Goal: Find specific page/section: Find specific page/section

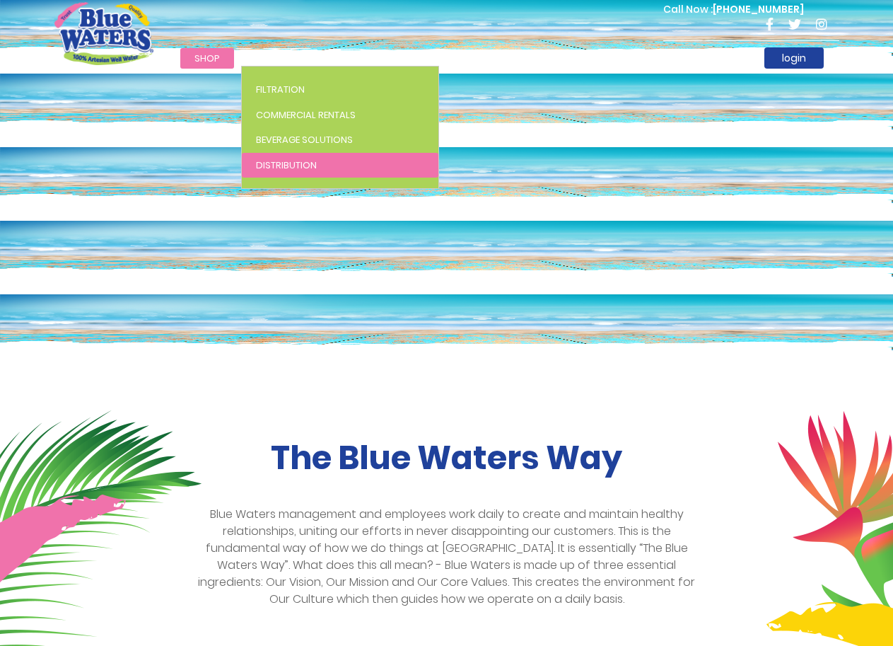
click at [303, 162] on span "Distribution" at bounding box center [286, 164] width 61 height 13
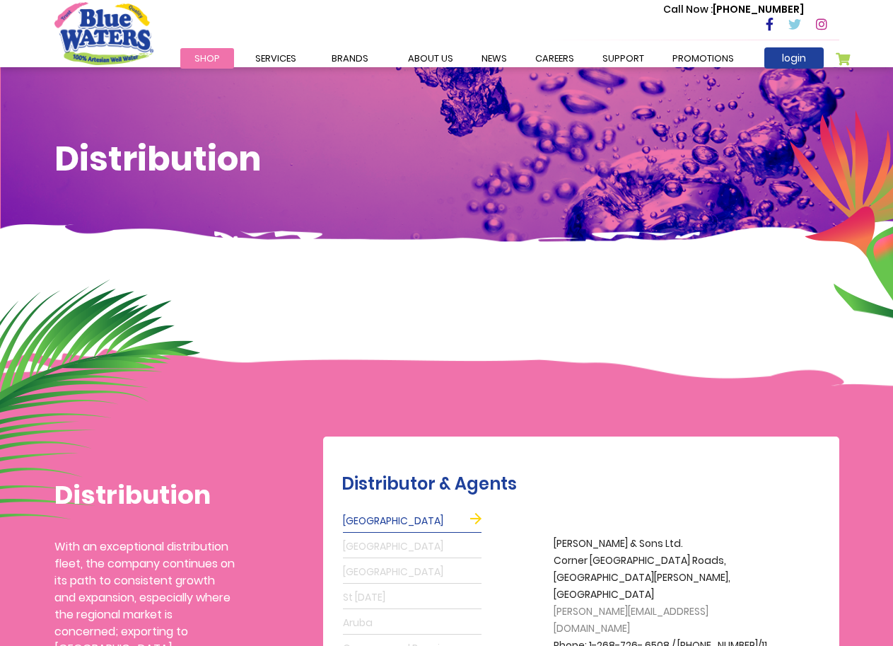
scroll to position [426, 0]
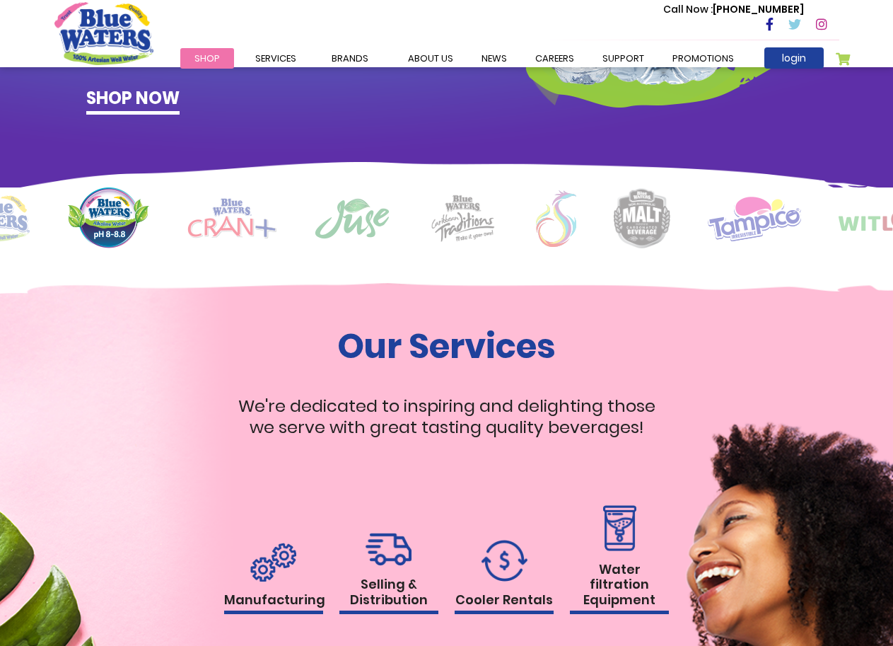
scroll to position [1269, 0]
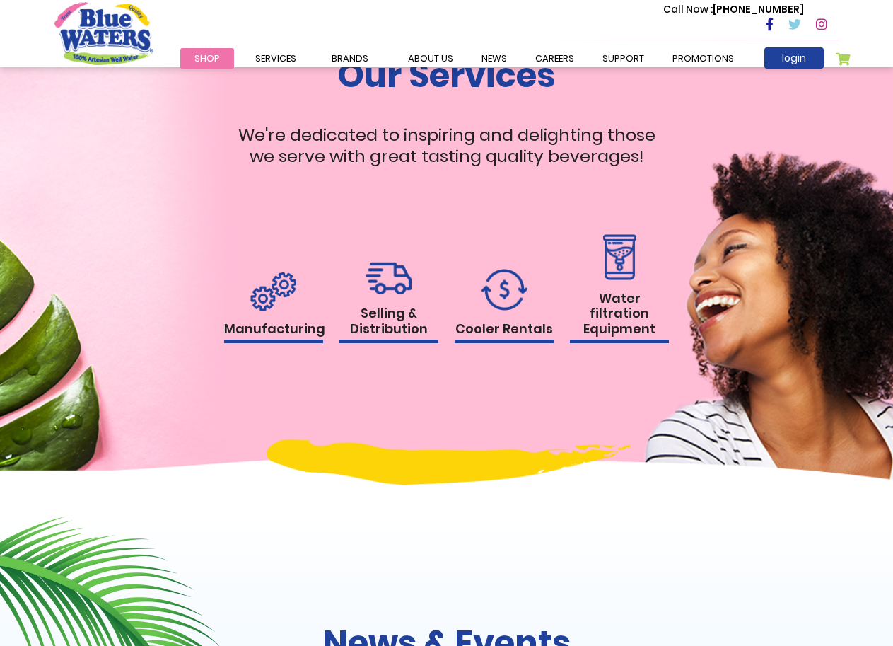
click at [404, 295] on img at bounding box center [389, 278] width 46 height 33
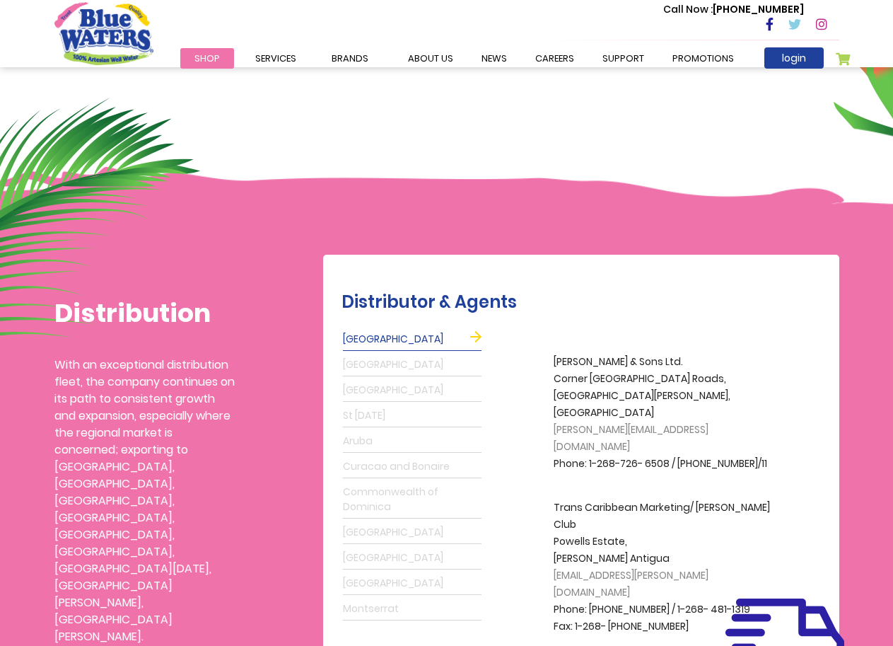
scroll to position [353, 0]
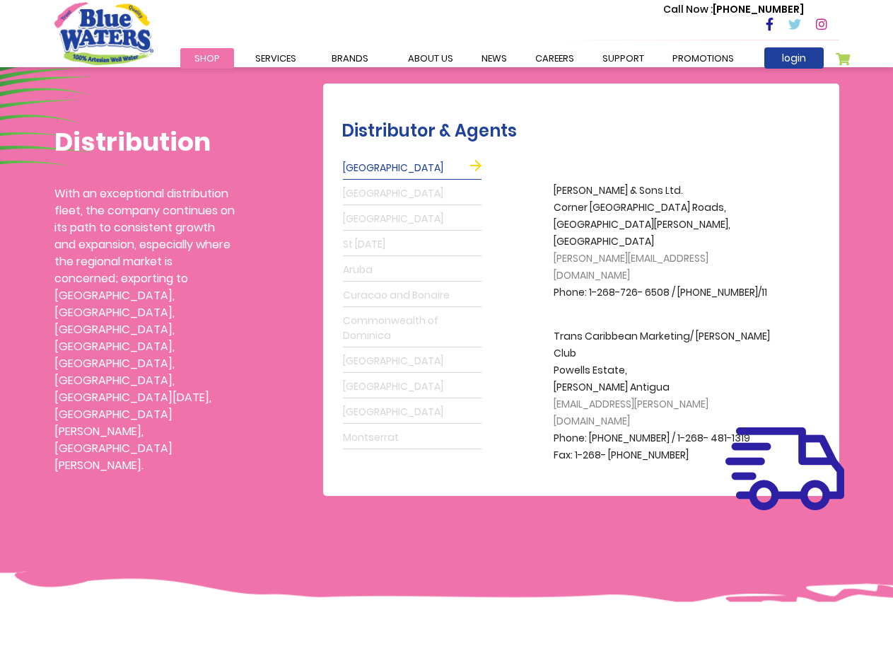
click at [223, 49] on link "Shop" at bounding box center [207, 58] width 54 height 21
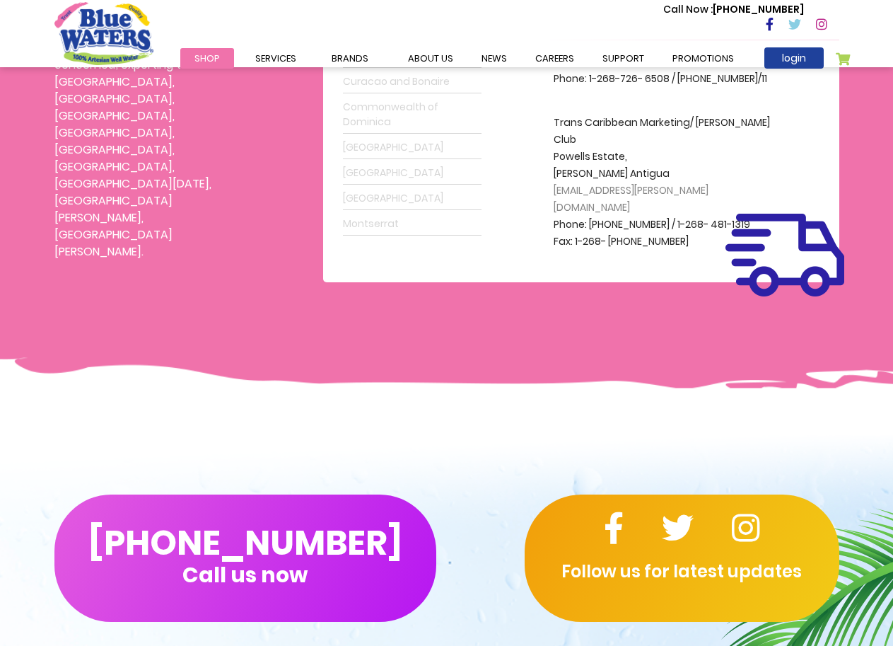
scroll to position [565, 0]
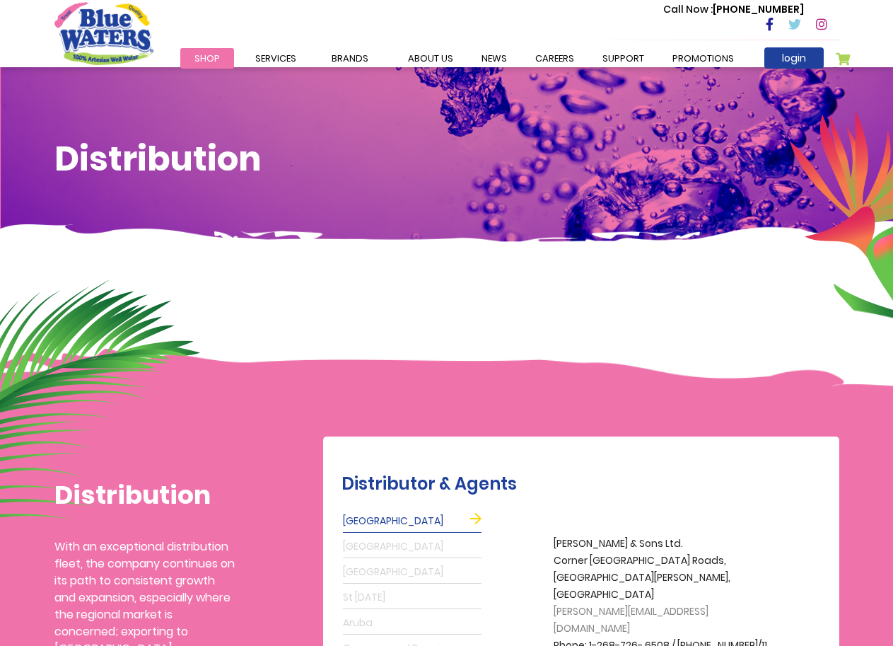
scroll to position [565, 0]
